Goal: Communication & Community: Connect with others

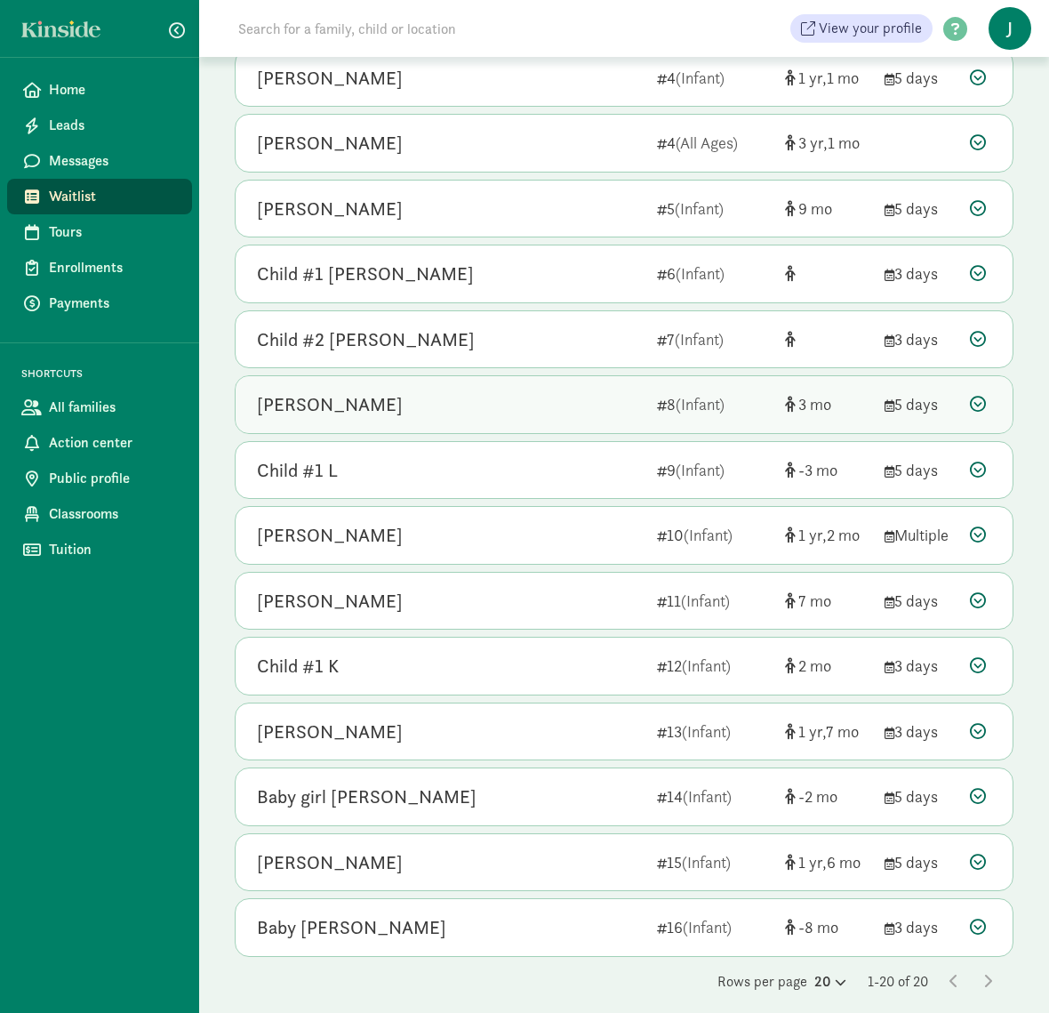
scroll to position [654, 0]
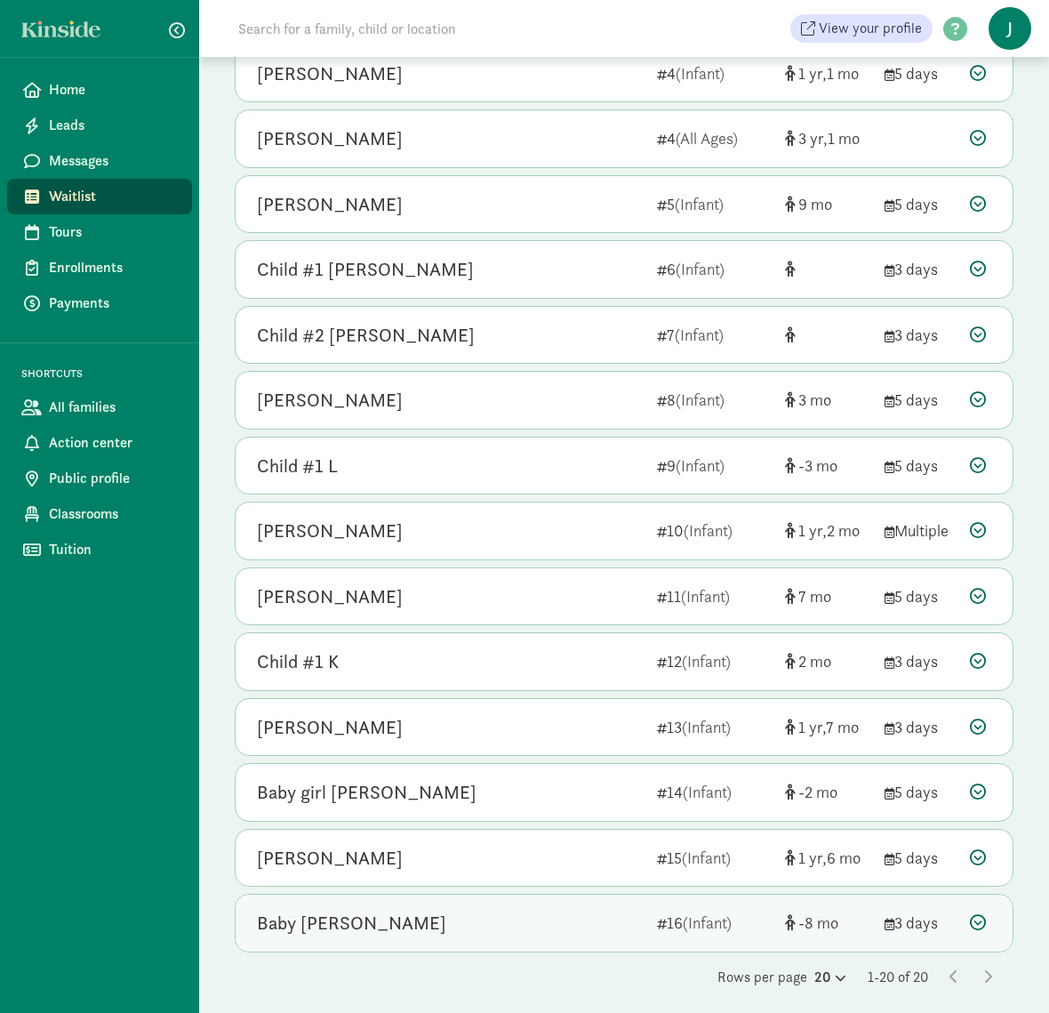
click at [978, 926] on icon at bounding box center [978, 922] width 16 height 16
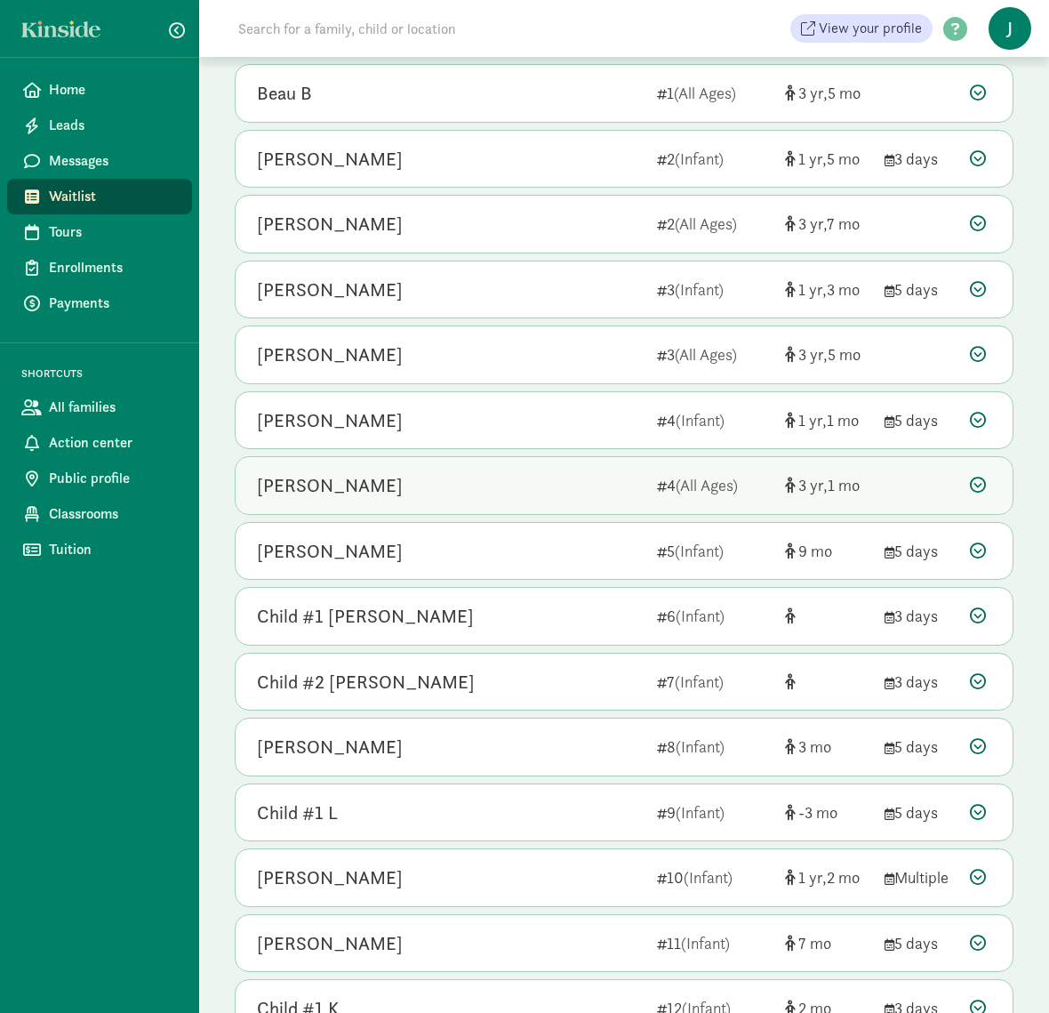
scroll to position [213, 0]
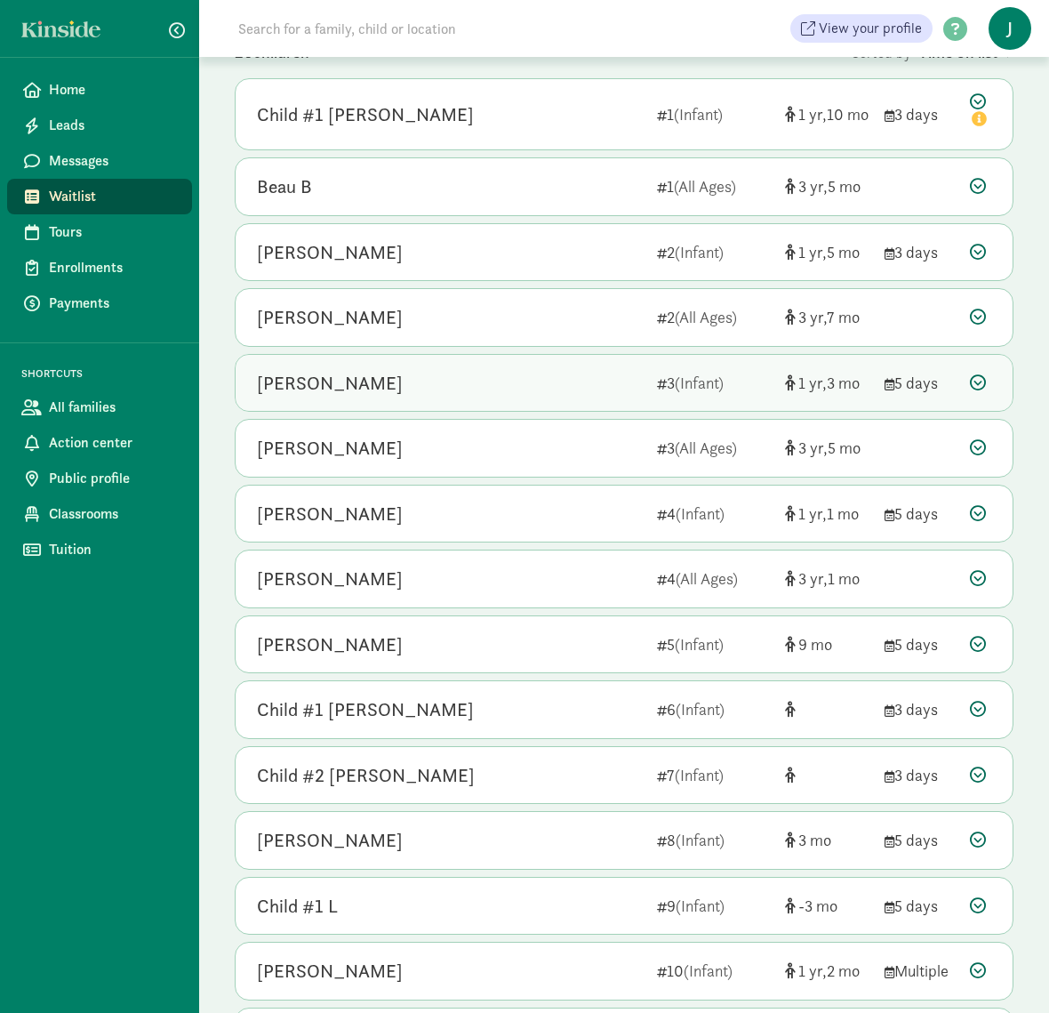
click at [982, 388] on icon at bounding box center [978, 382] width 16 height 16
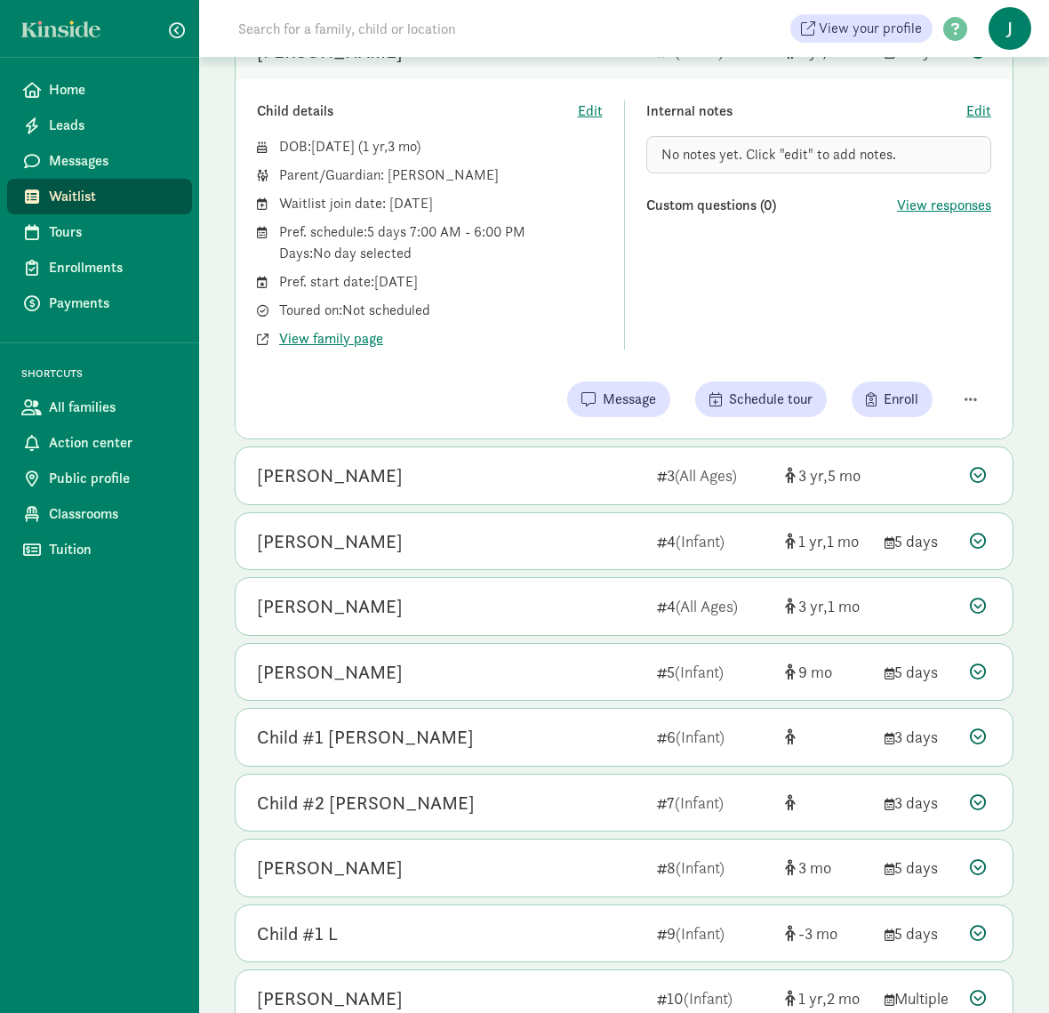
scroll to position [587, 0]
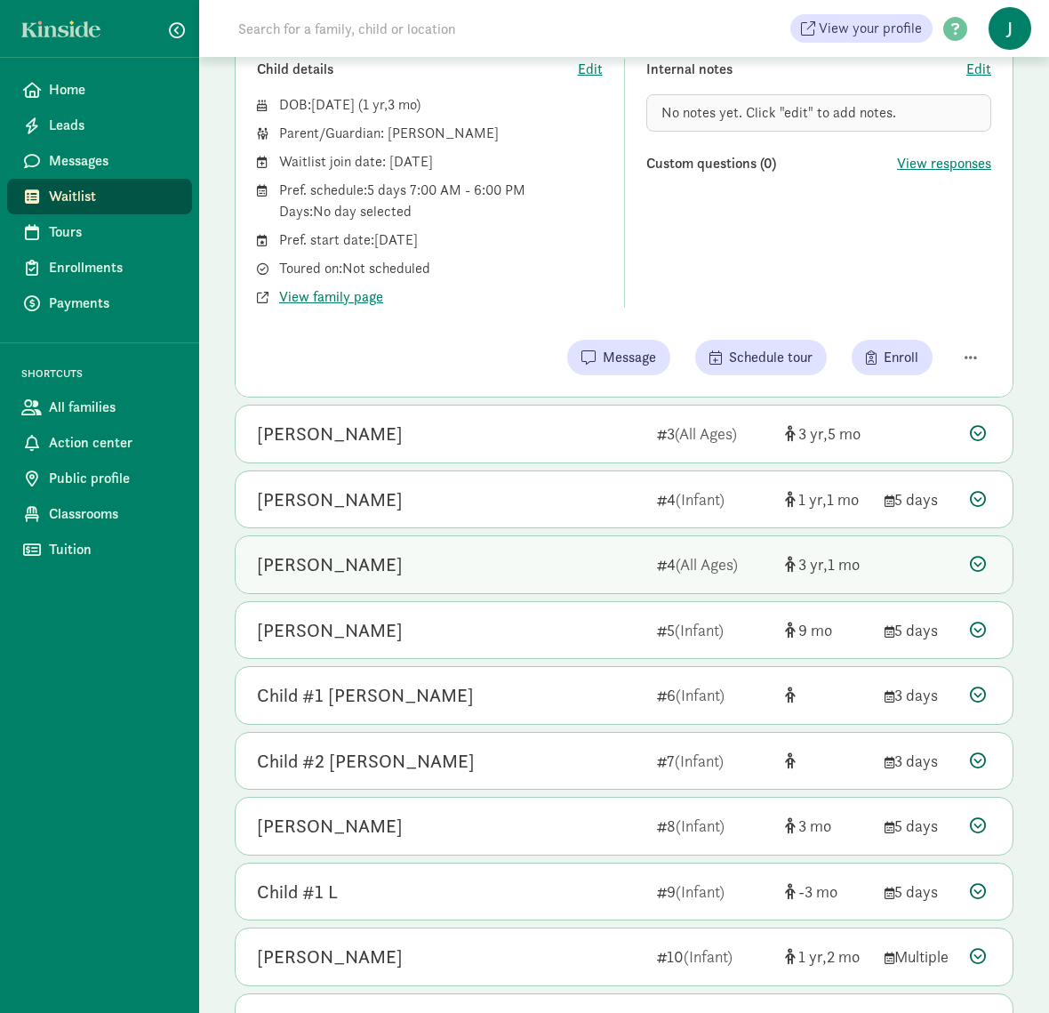
click at [978, 572] on icon at bounding box center [978, 564] width 16 height 16
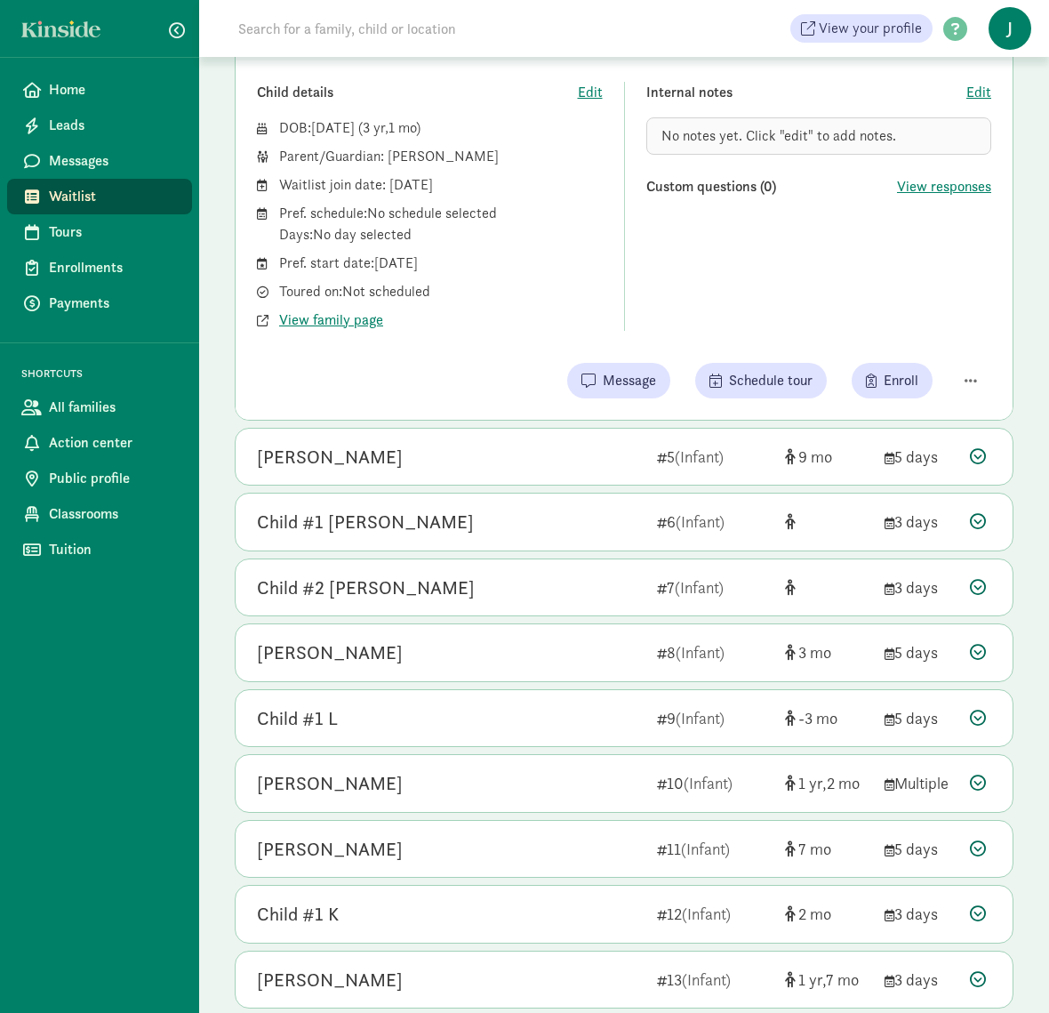
scroll to position [774, 0]
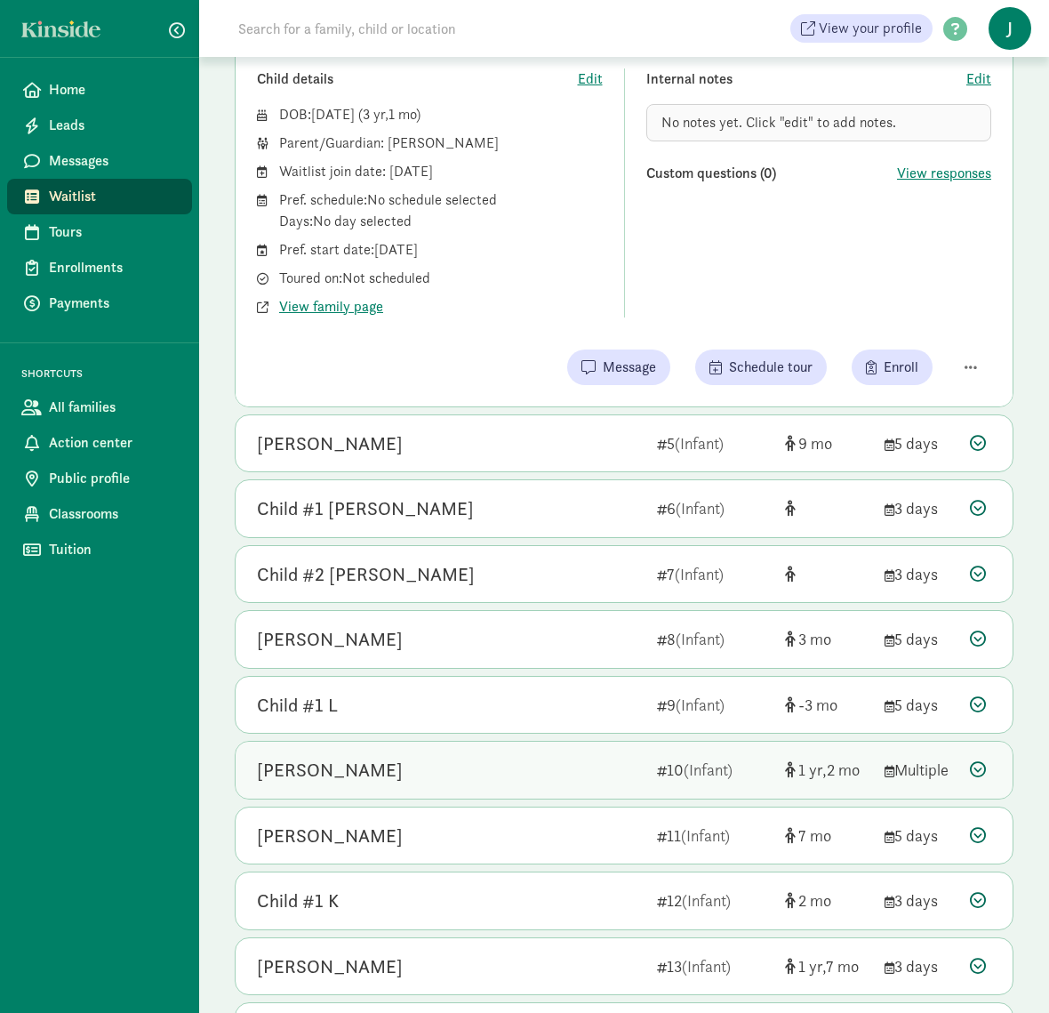
click at [974, 777] on icon at bounding box center [978, 769] width 16 height 16
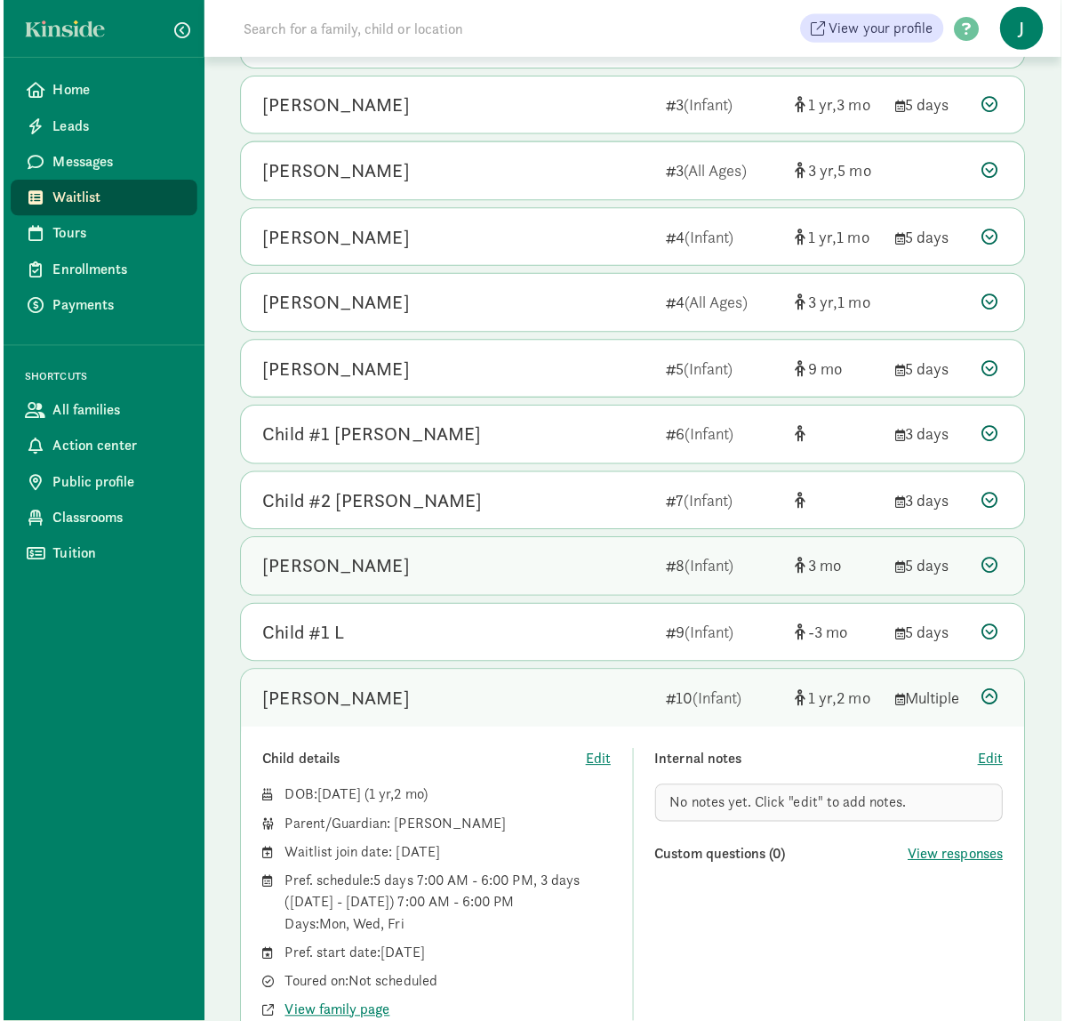
scroll to position [400, 0]
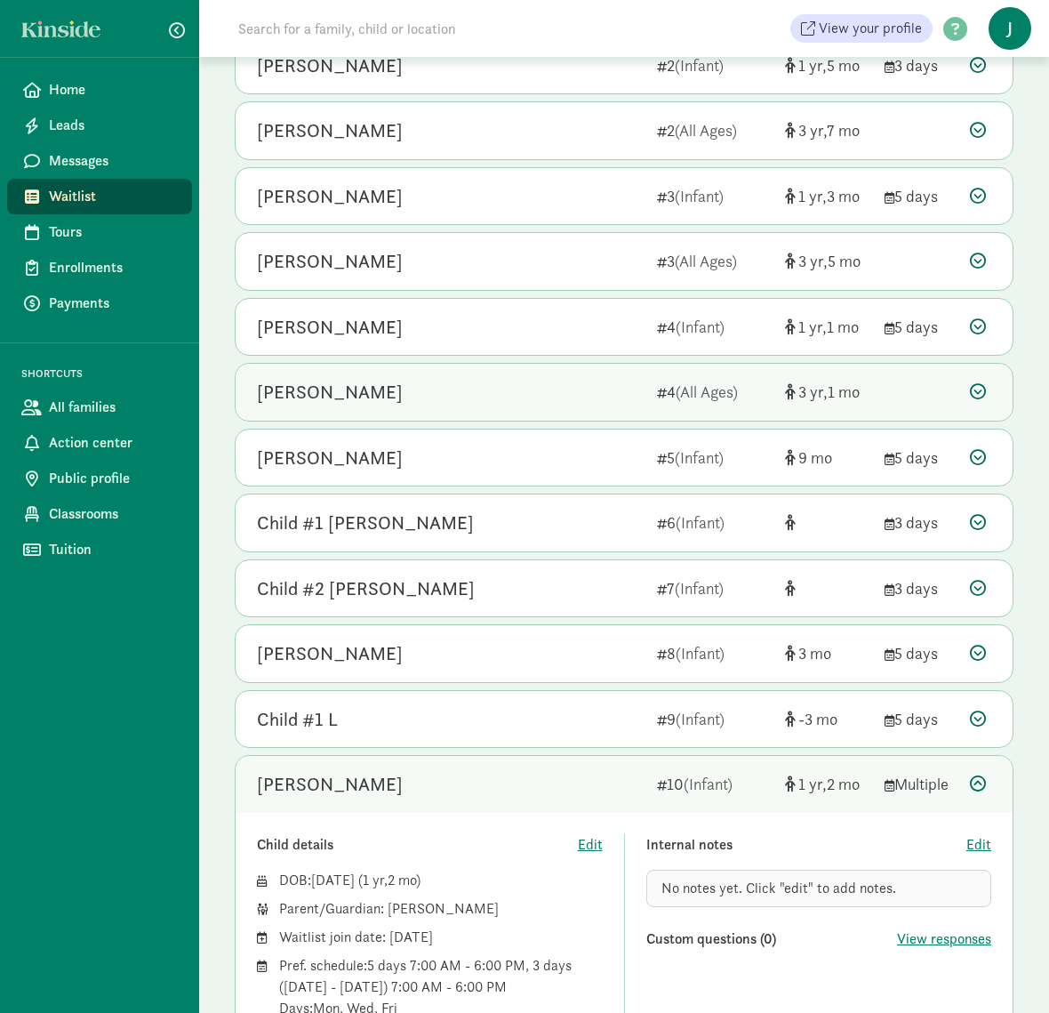
click at [547, 373] on div "Tia Quill 4 (All Ages) 3 1" at bounding box center [624, 392] width 777 height 57
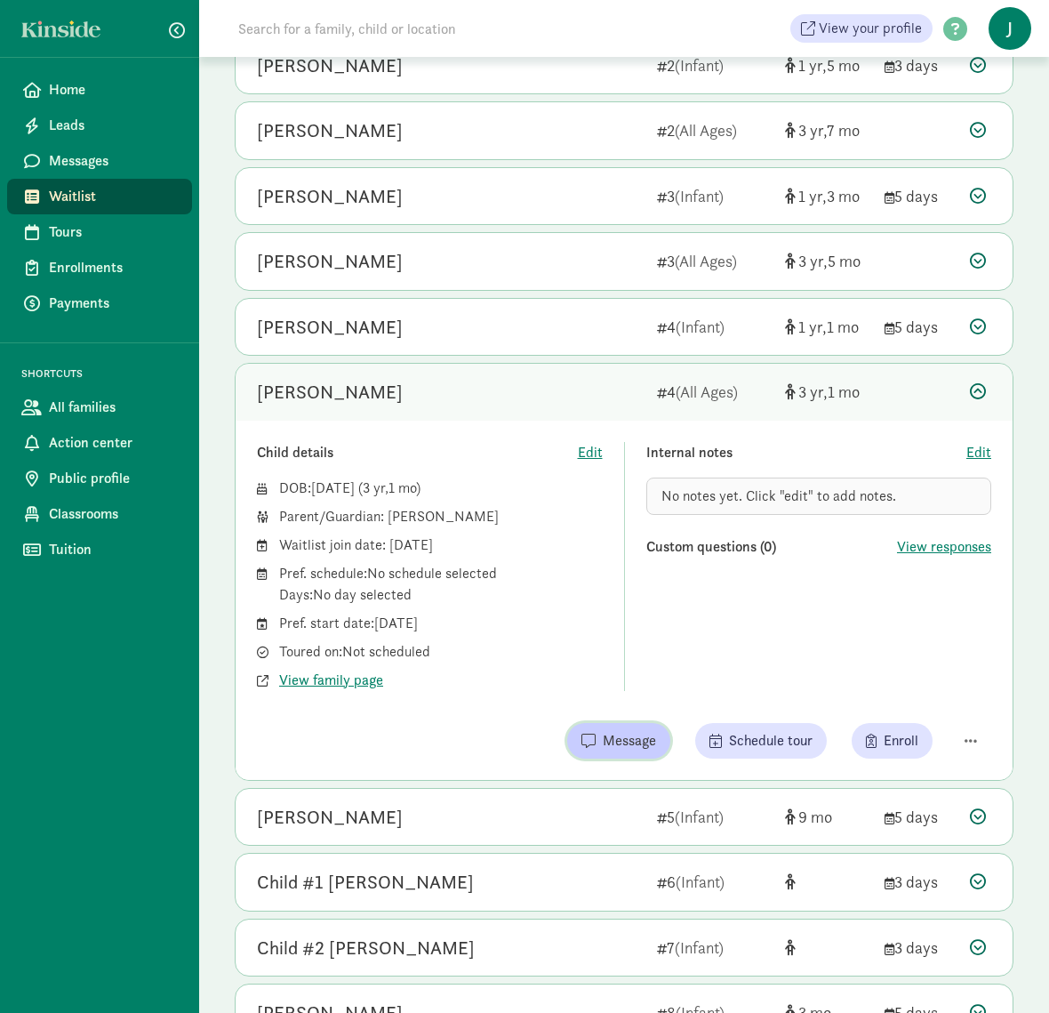
click at [630, 746] on span "Message" at bounding box center [629, 740] width 53 height 21
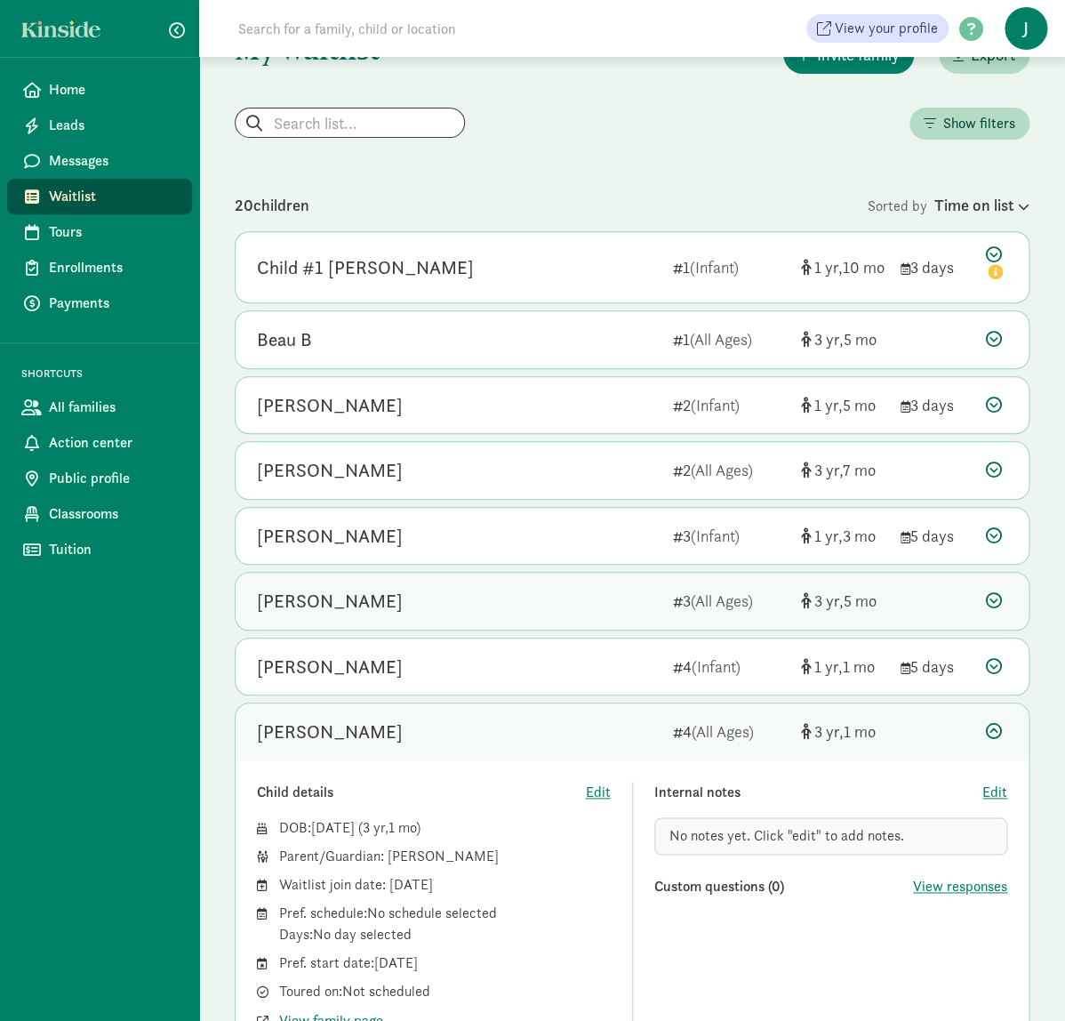
scroll to position [0, 0]
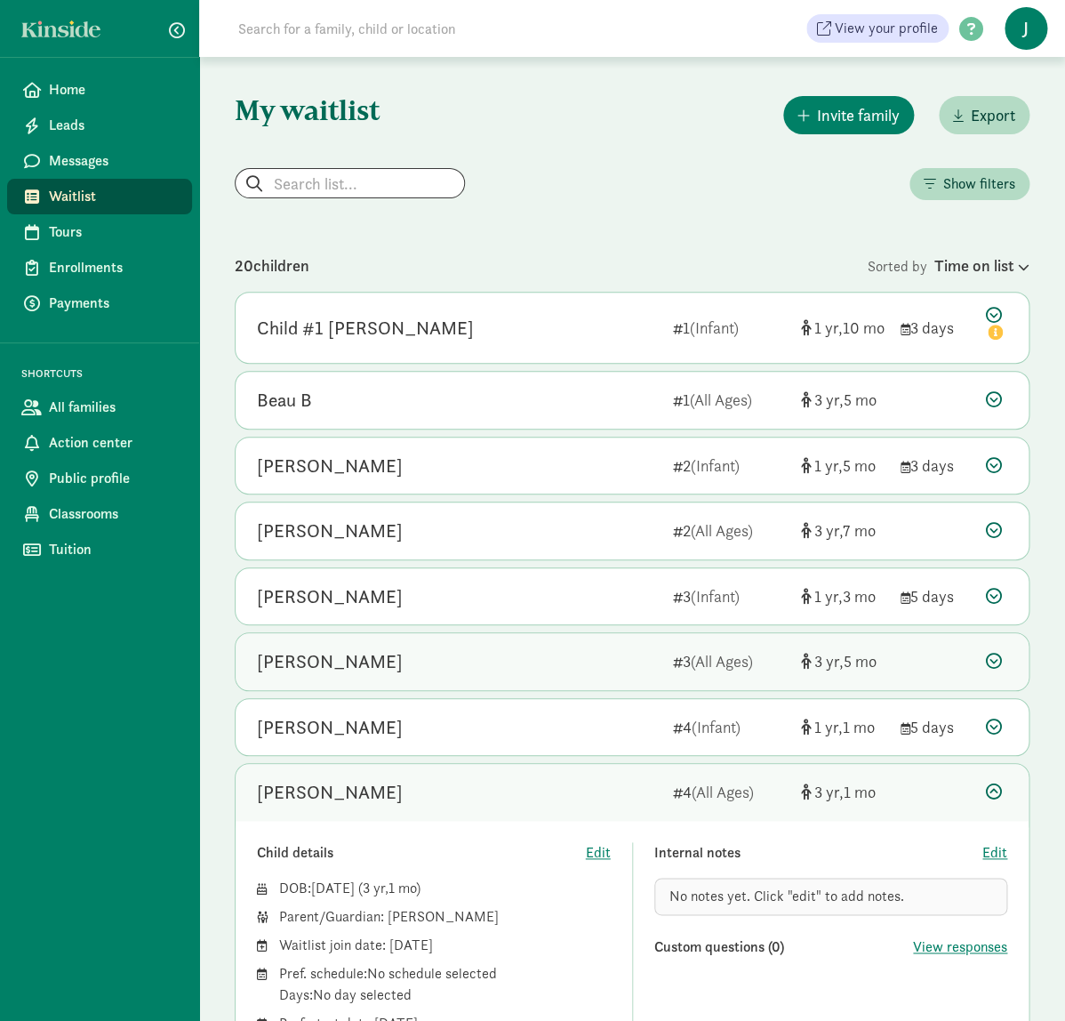
click at [996, 665] on icon at bounding box center [994, 661] width 16 height 16
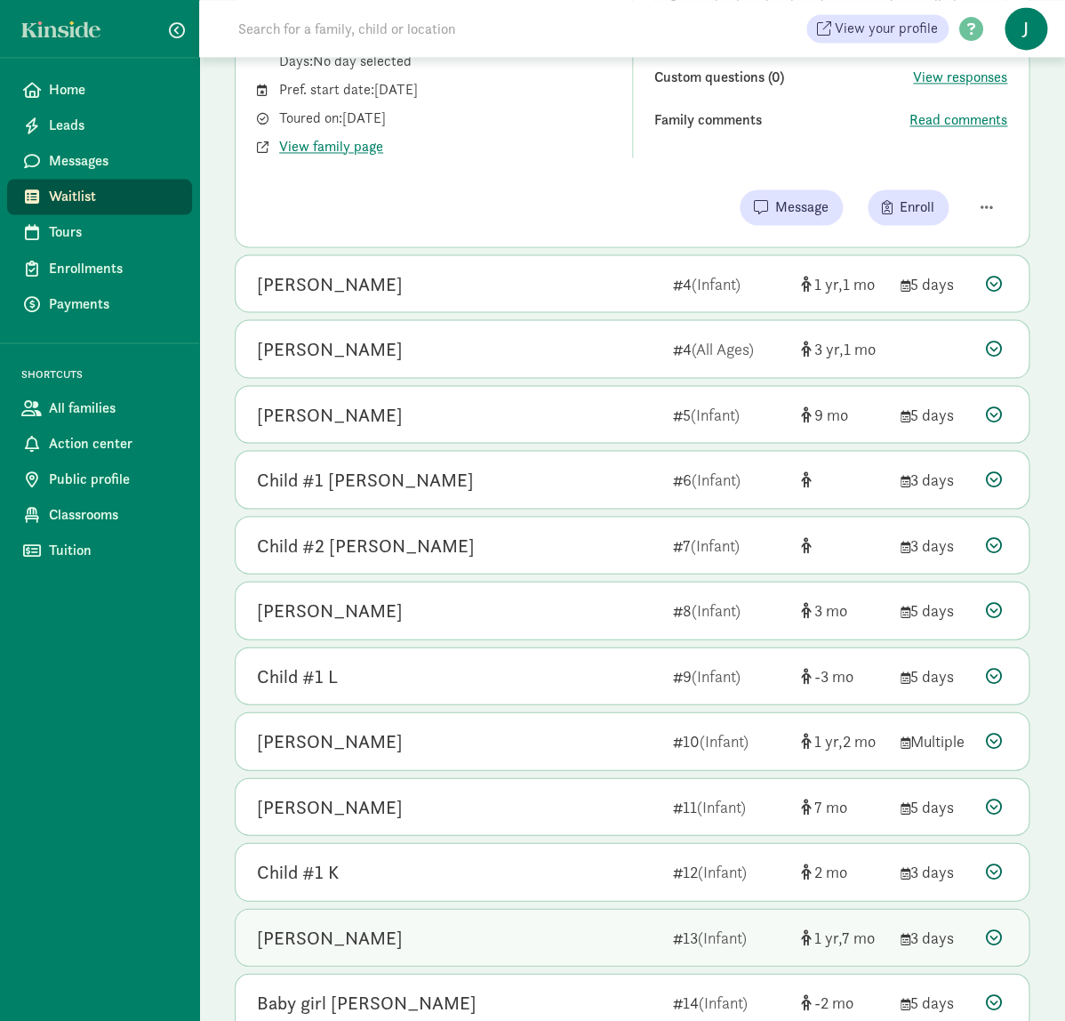
scroll to position [1023, 0]
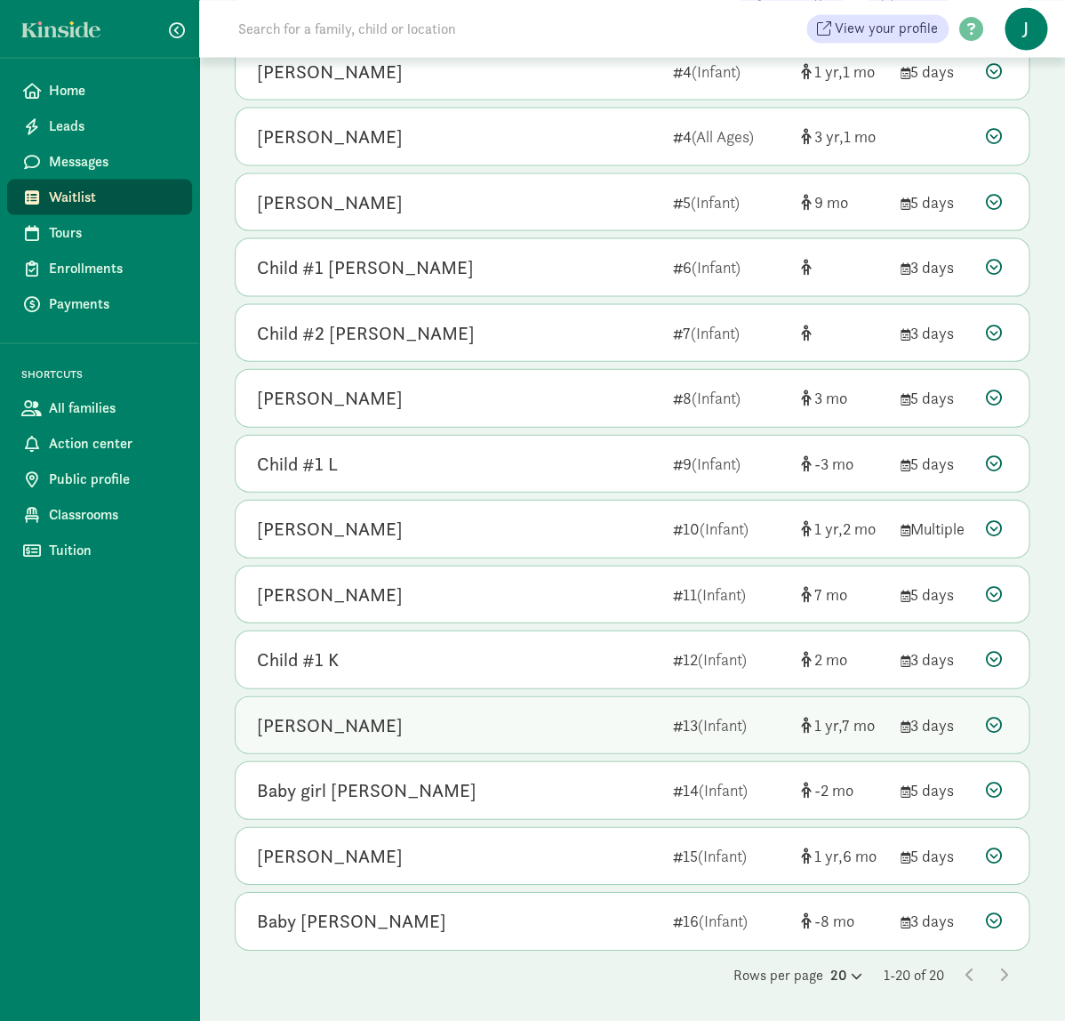
click at [994, 719] on icon at bounding box center [994, 724] width 16 height 16
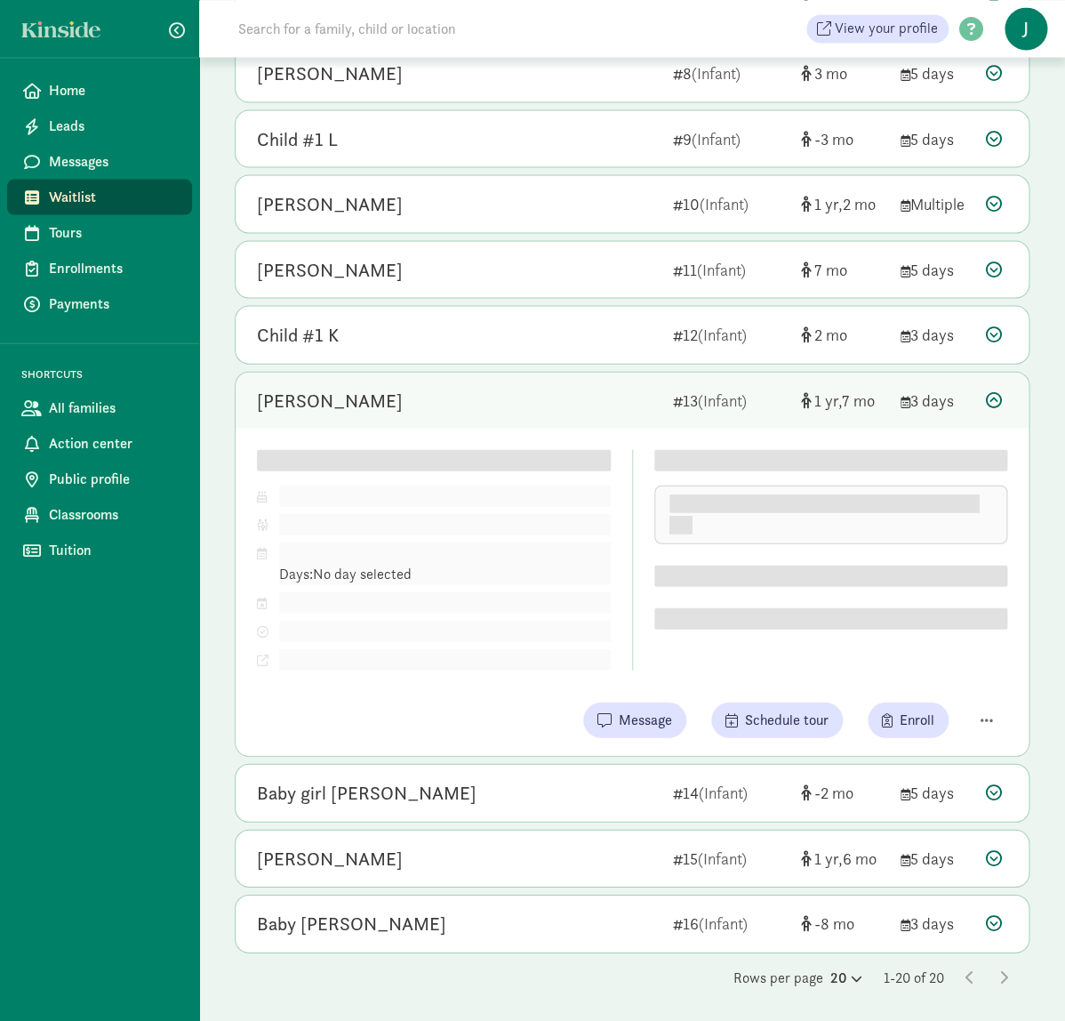
scroll to position [696, 0]
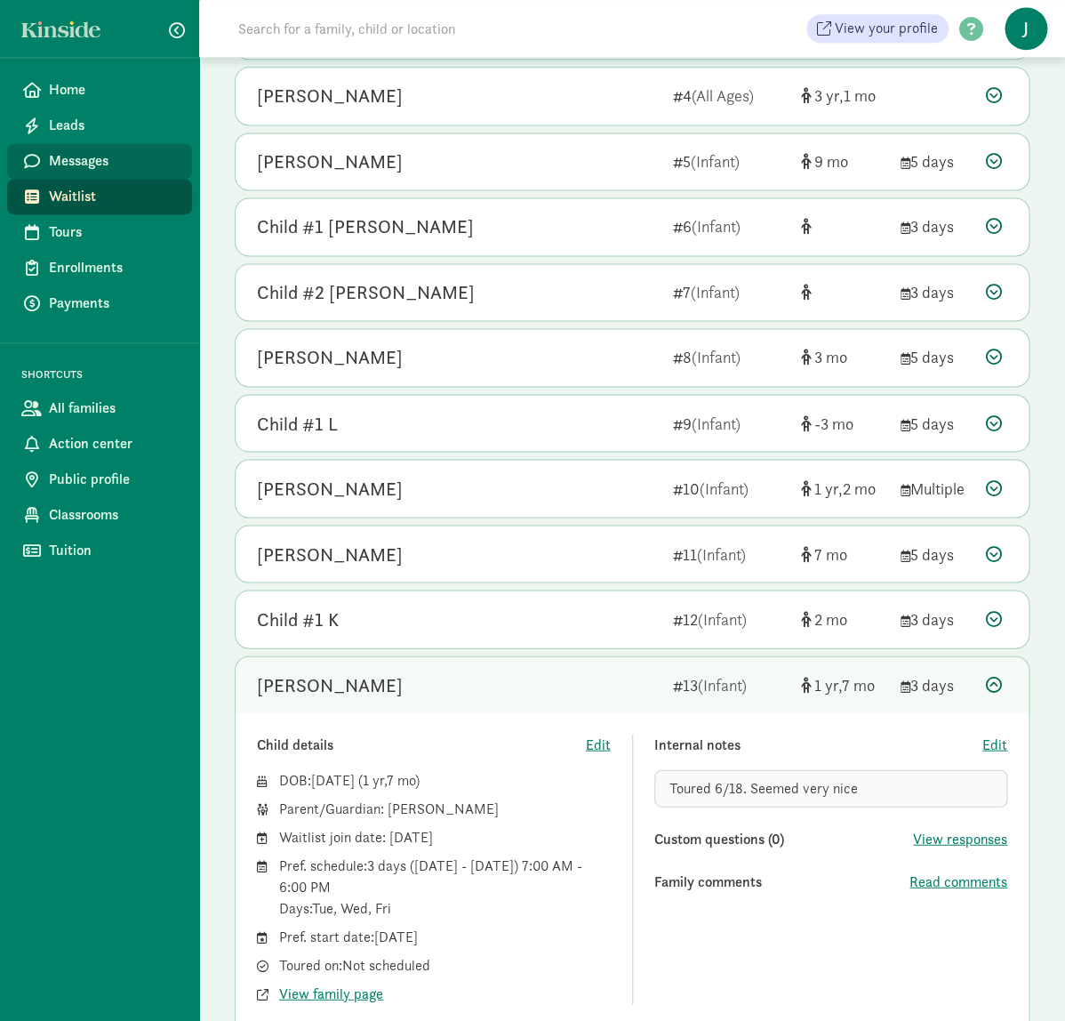
click at [115, 152] on span "Messages" at bounding box center [113, 160] width 129 height 21
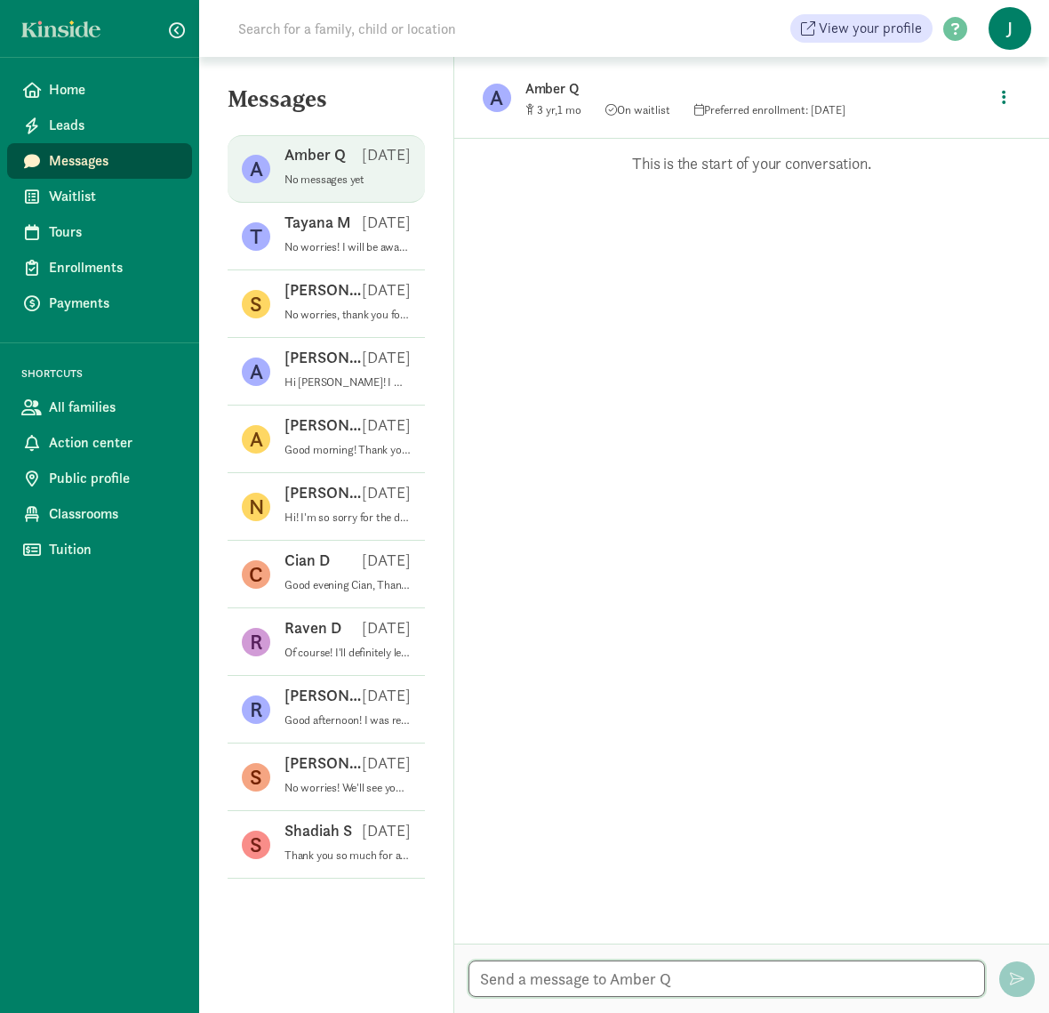
click at [654, 977] on textarea at bounding box center [727, 978] width 517 height 36
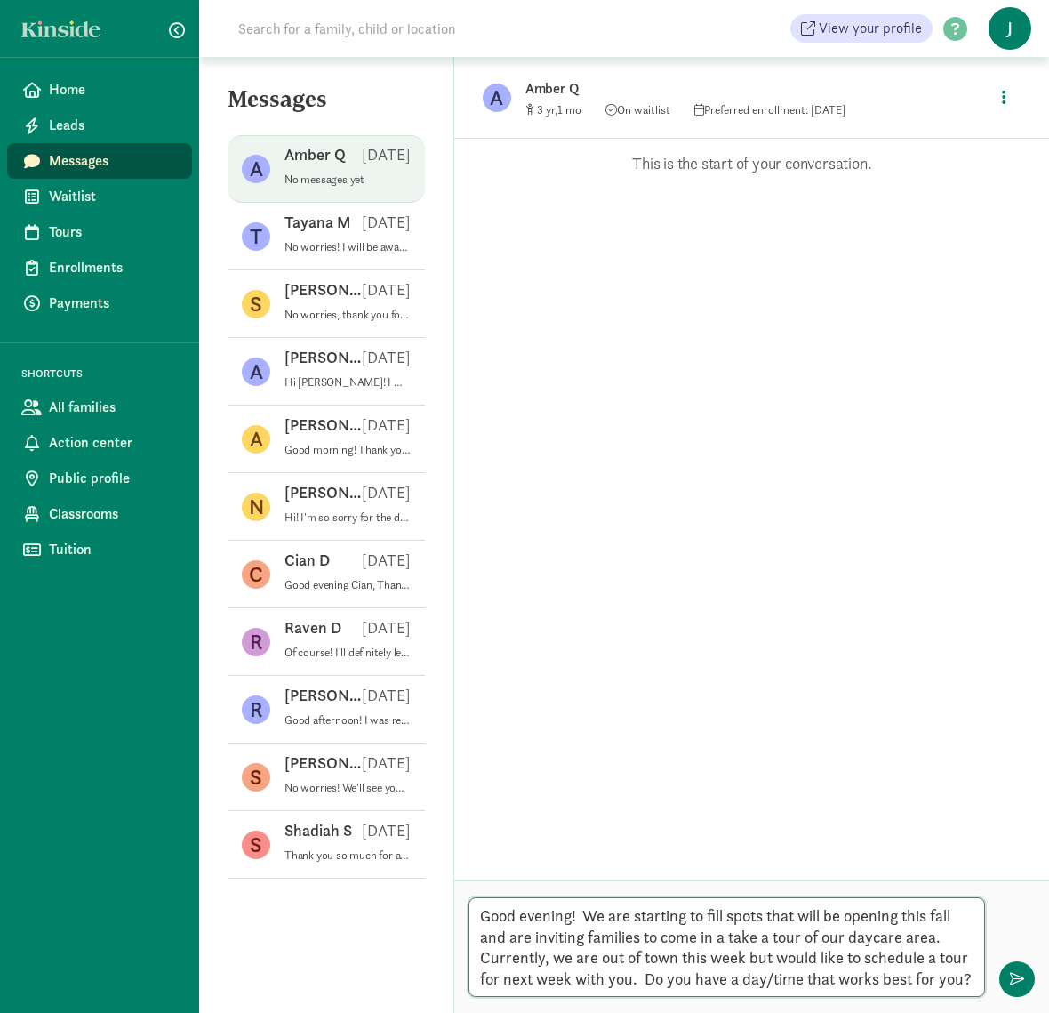
scroll to position [13, 0]
click at [572, 905] on textarea "Good evening! We are starting to fill spots that will be opening this fall and …" at bounding box center [727, 947] width 517 height 100
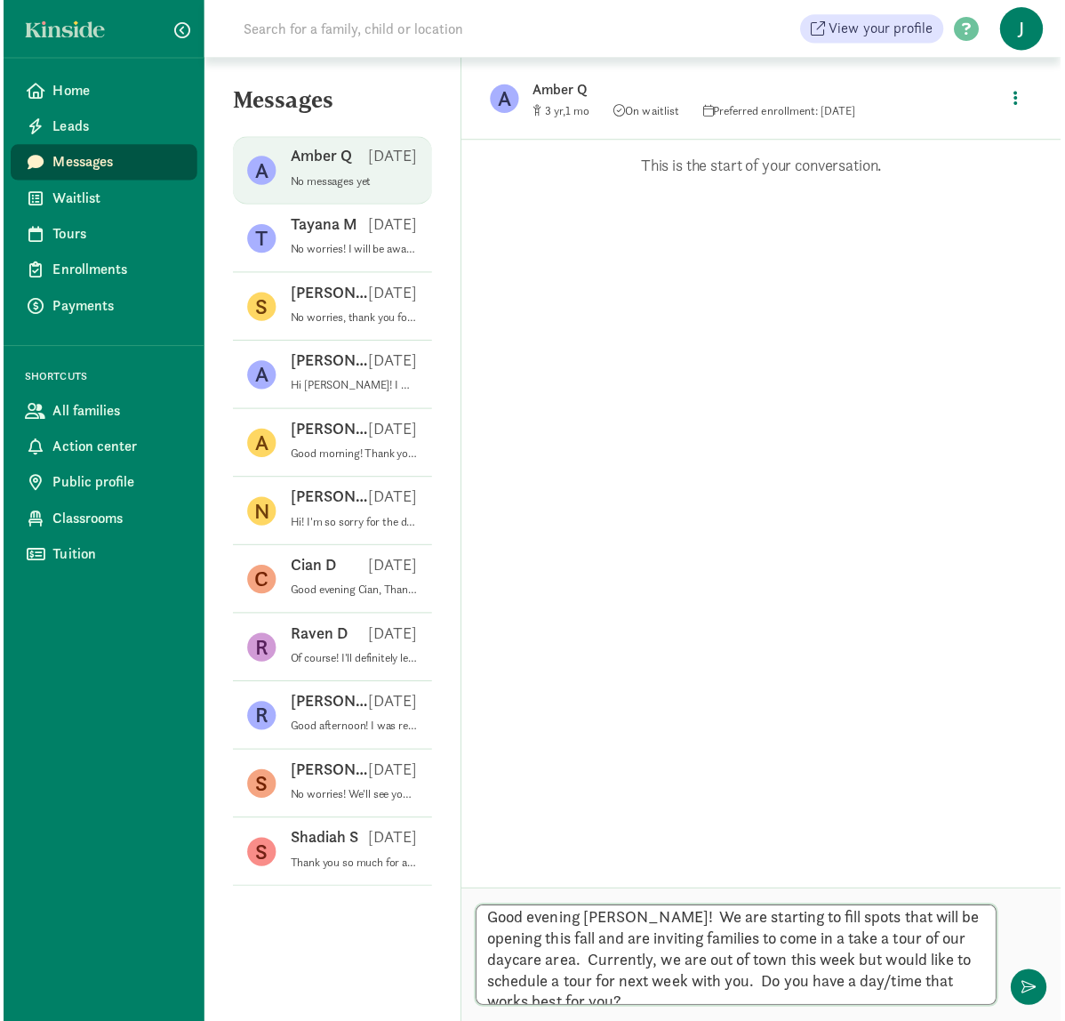
scroll to position [0, 0]
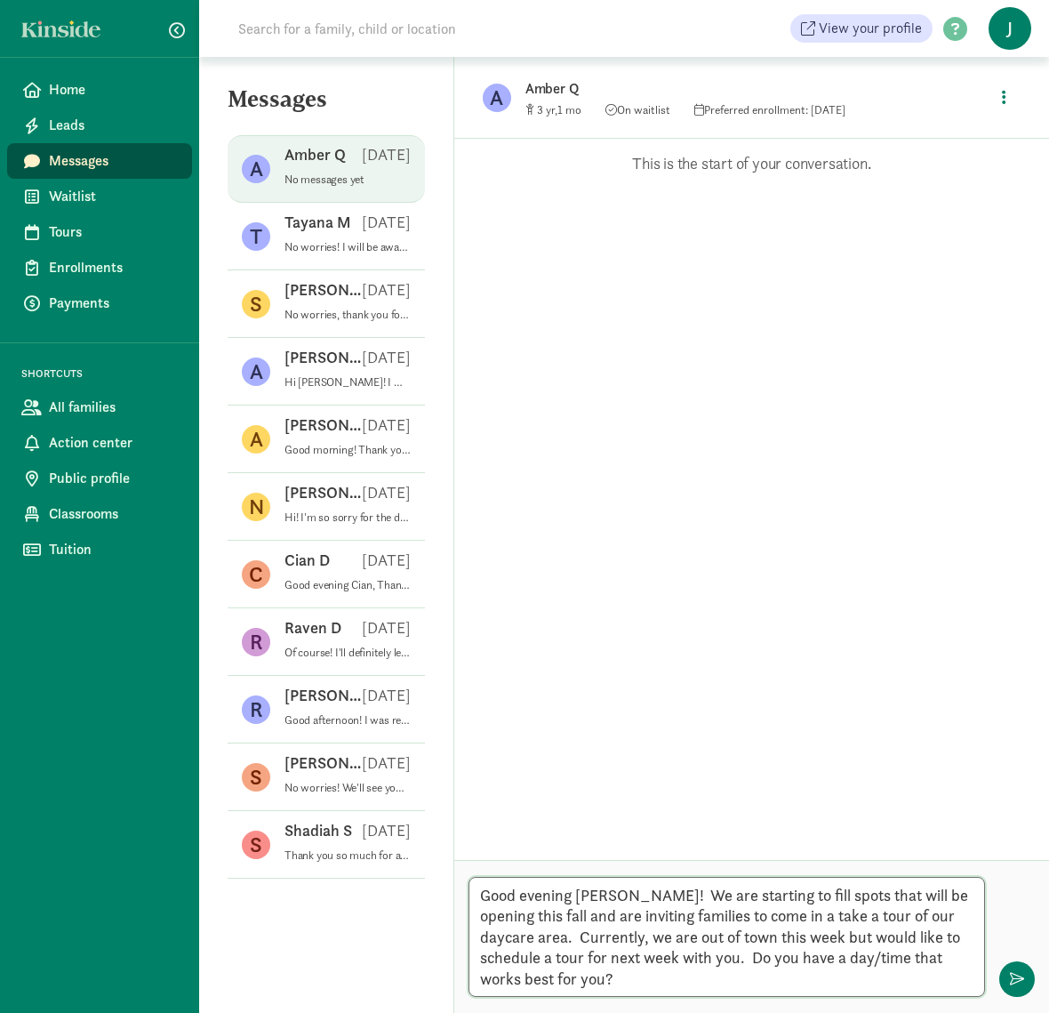
click at [871, 983] on textarea "Good evening Amber! We are starting to fill spots that will be opening this fal…" at bounding box center [727, 937] width 517 height 120
type textarea "Good evening [PERSON_NAME]! We are starting to fill spots that will be opening …"
click at [841, 968] on textarea "Good evening [PERSON_NAME]! We are starting to fill spots that will be opening …" at bounding box center [727, 937] width 517 height 120
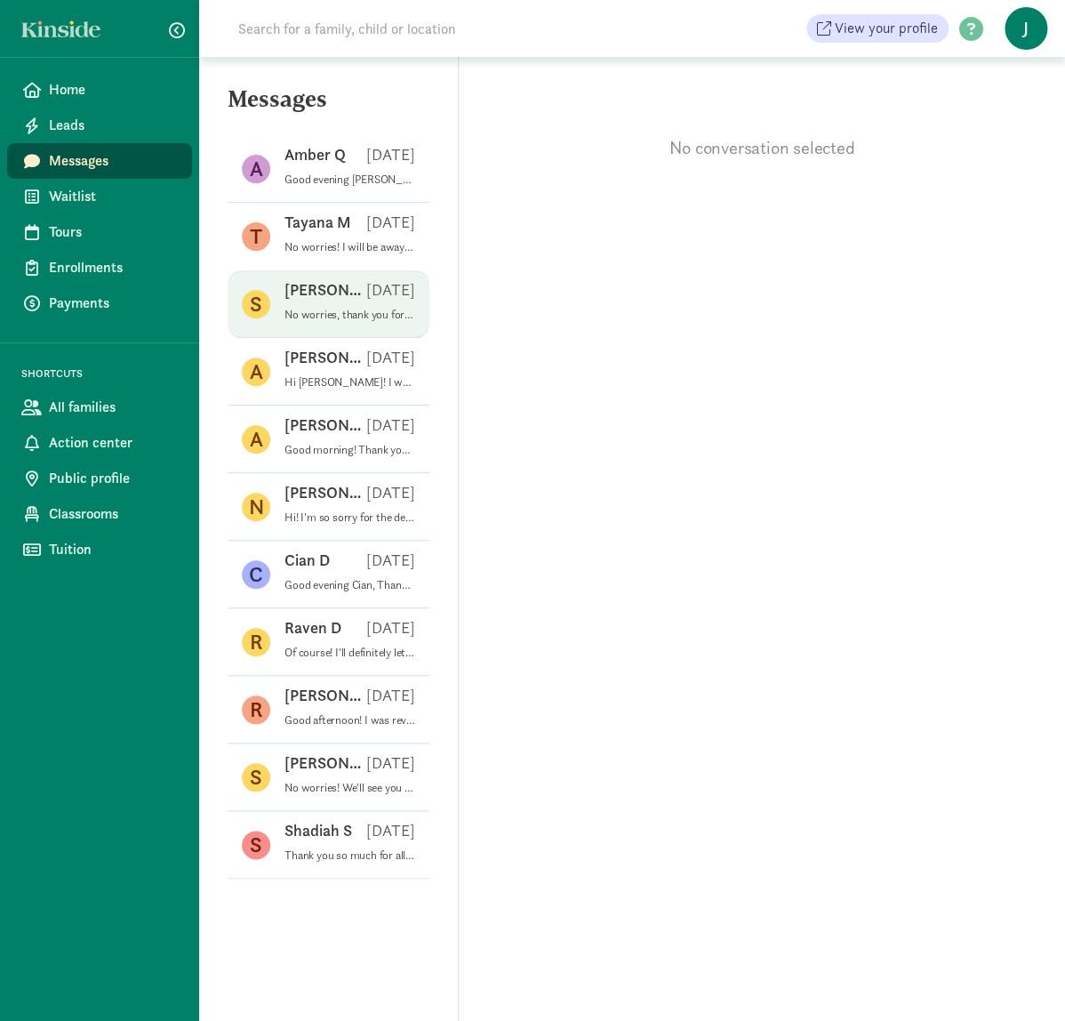
click at [301, 297] on p "[PERSON_NAME]" at bounding box center [326, 289] width 82 height 21
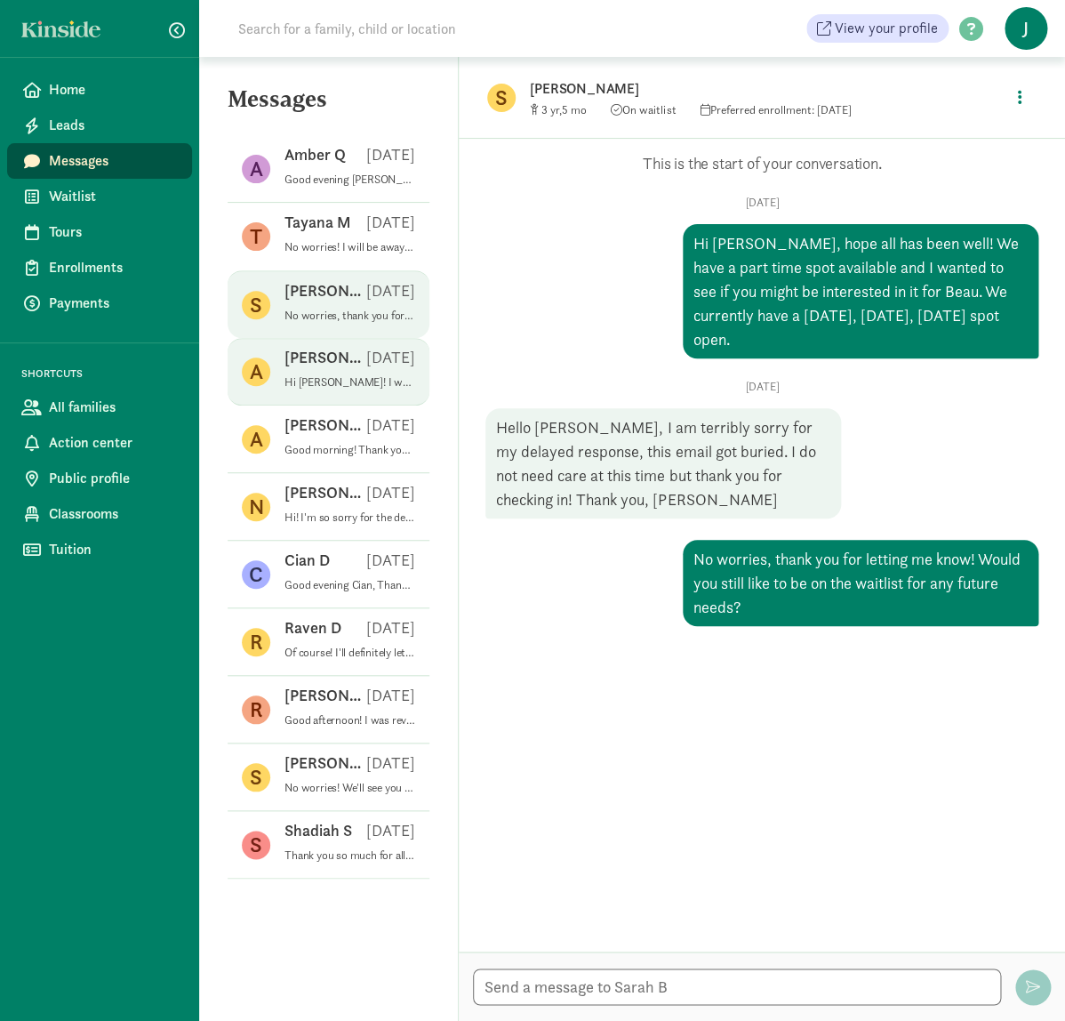
click at [333, 367] on p "[PERSON_NAME]" at bounding box center [326, 357] width 82 height 21
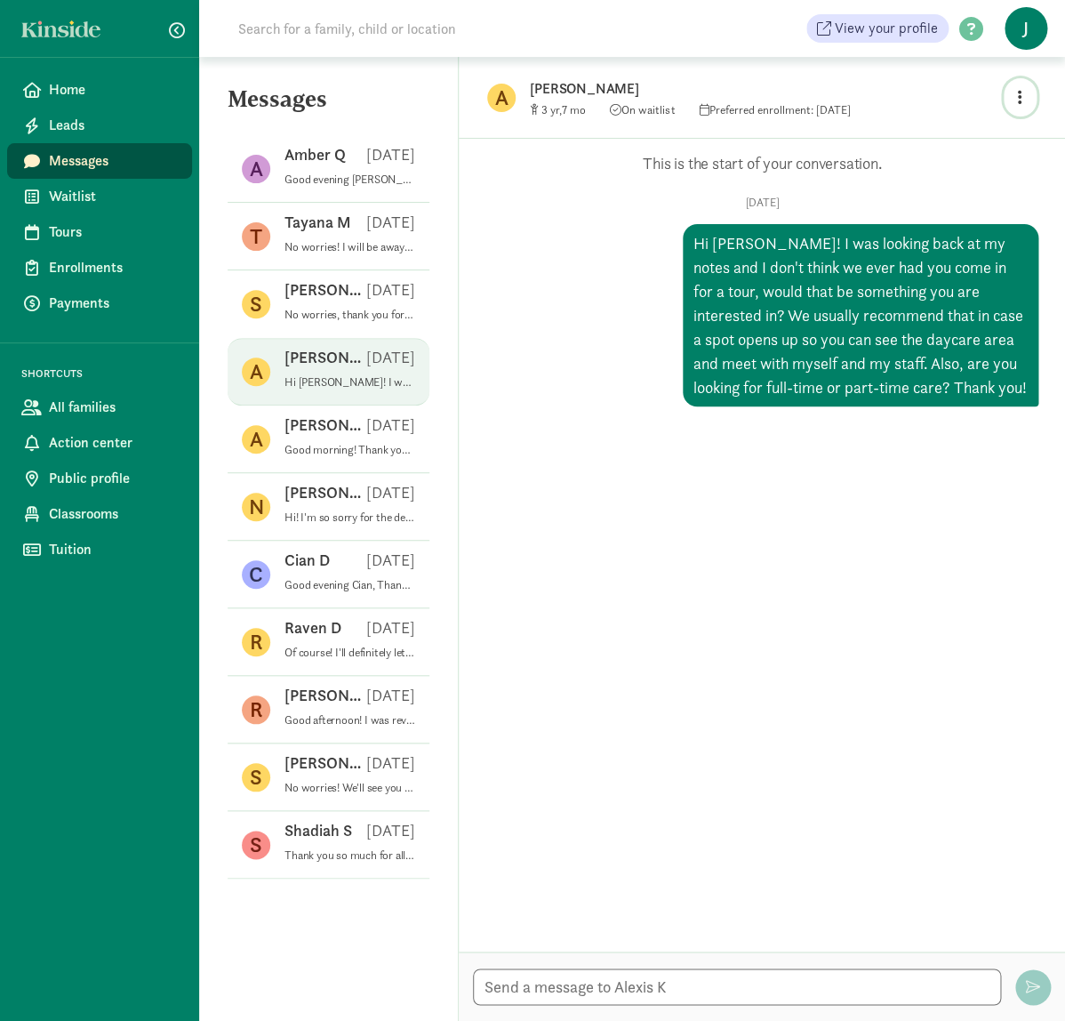
click at [1027, 105] on button "button" at bounding box center [1020, 97] width 33 height 38
click at [1006, 137] on link "View family page" at bounding box center [982, 137] width 128 height 21
click at [78, 76] on link "Home" at bounding box center [99, 90] width 185 height 36
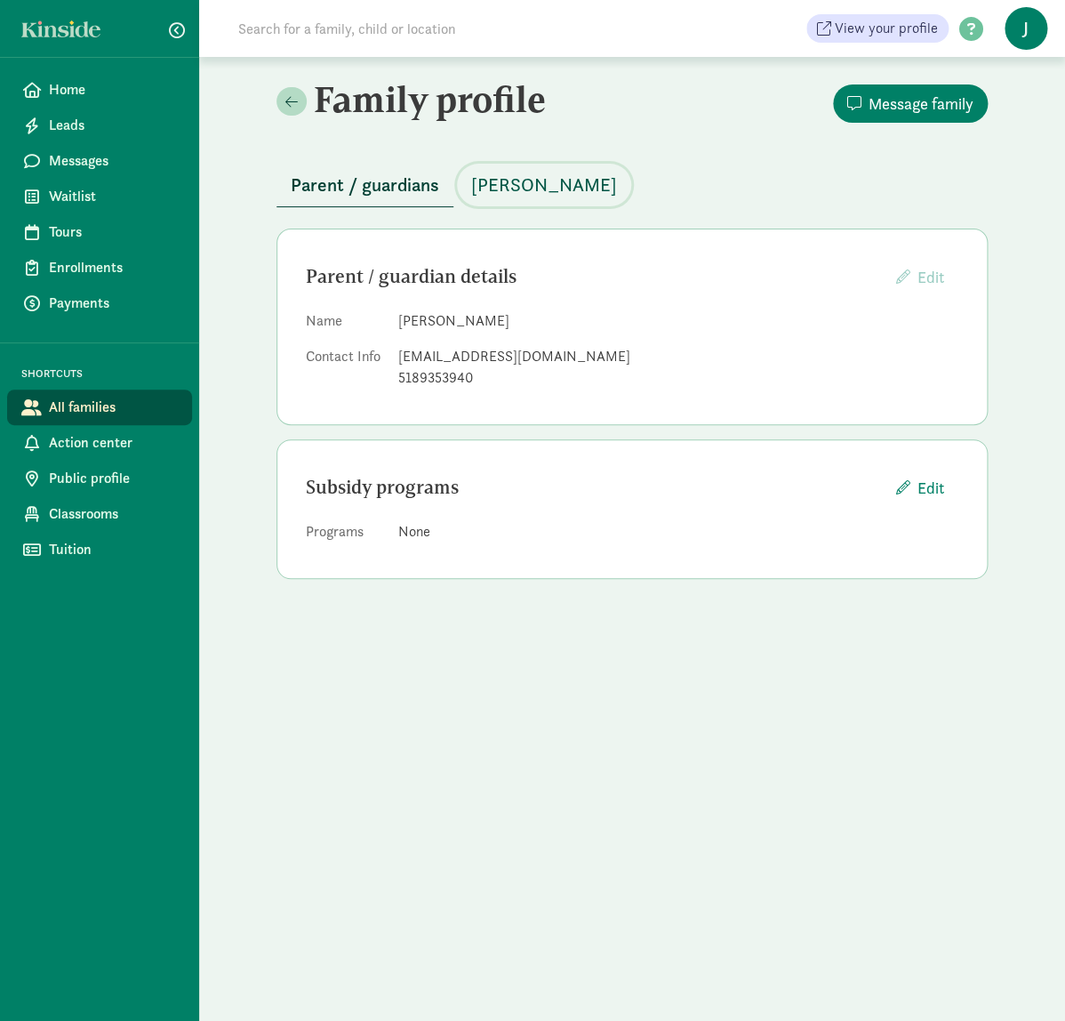
click at [493, 196] on span "Attalie Kubat" at bounding box center [544, 185] width 146 height 28
